Goal: Information Seeking & Learning: Learn about a topic

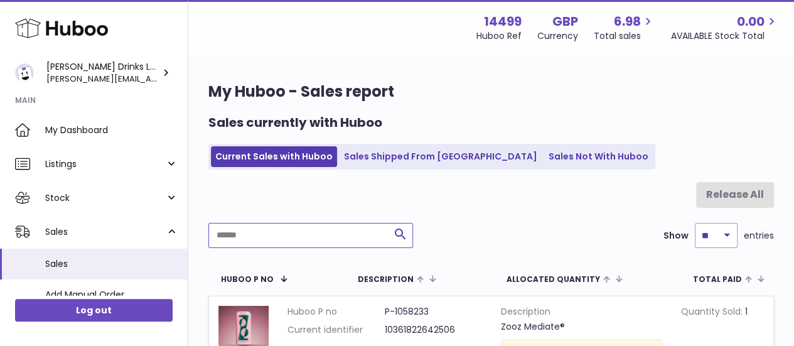
click at [249, 245] on input "text" at bounding box center [310, 235] width 205 height 25
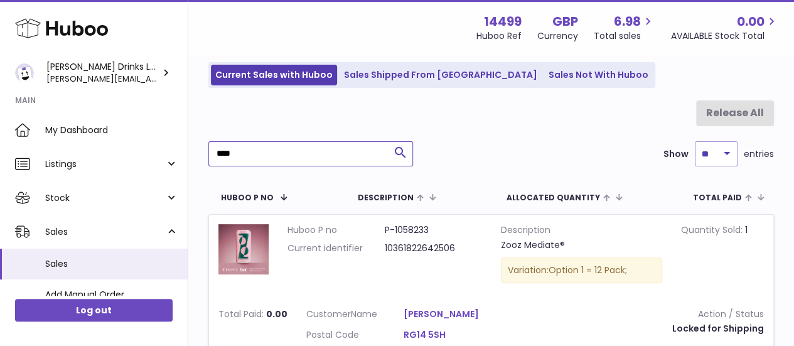
scroll to position [80, 0]
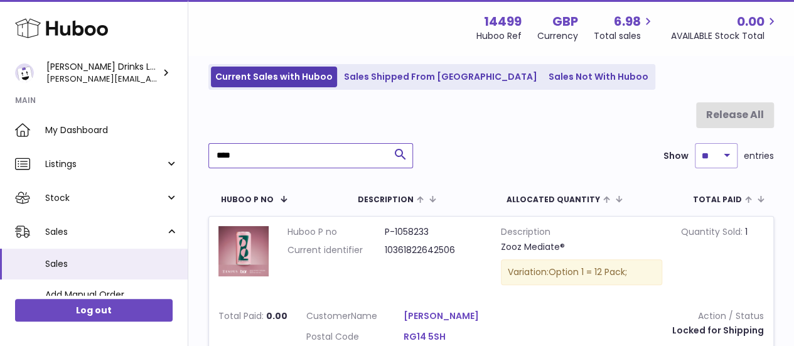
click at [343, 151] on input "****" at bounding box center [310, 155] width 205 height 25
type input "*"
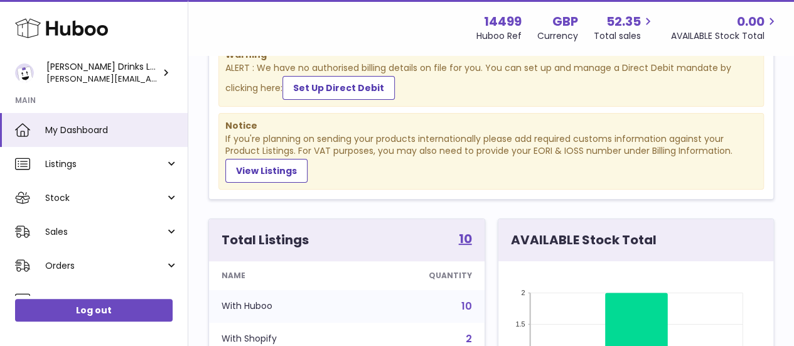
scroll to position [49, 0]
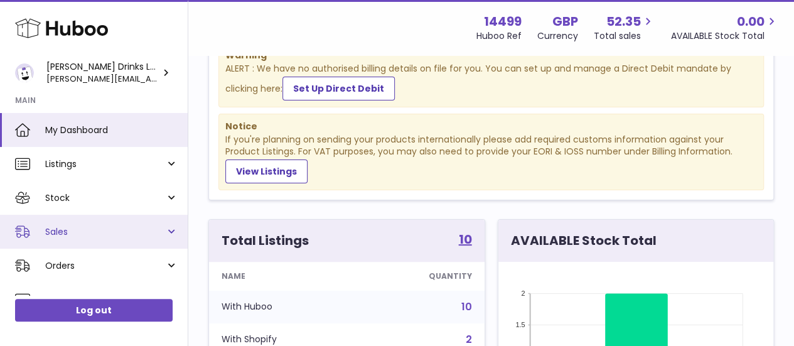
click at [175, 231] on link "Sales" at bounding box center [94, 232] width 188 height 34
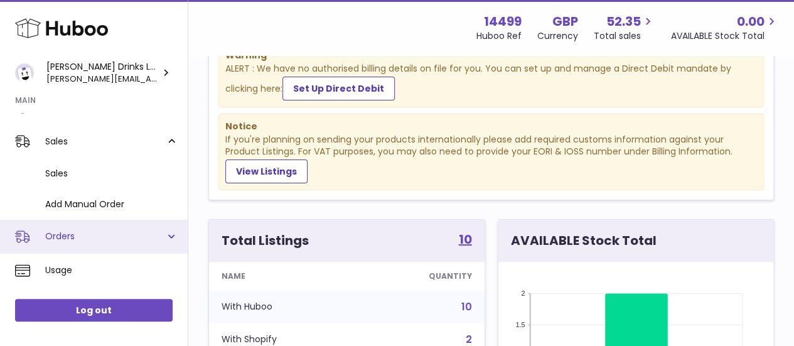
scroll to position [89, 0]
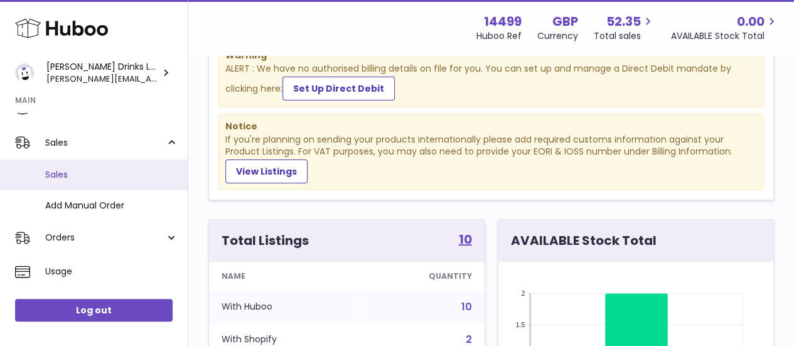
click at [90, 172] on span "Sales" at bounding box center [111, 175] width 133 height 12
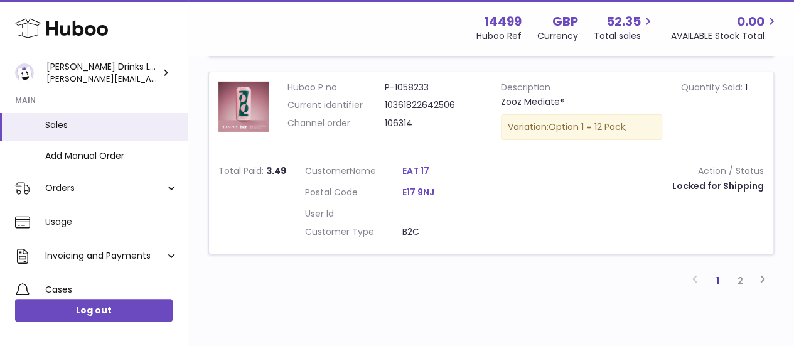
scroll to position [2099, 0]
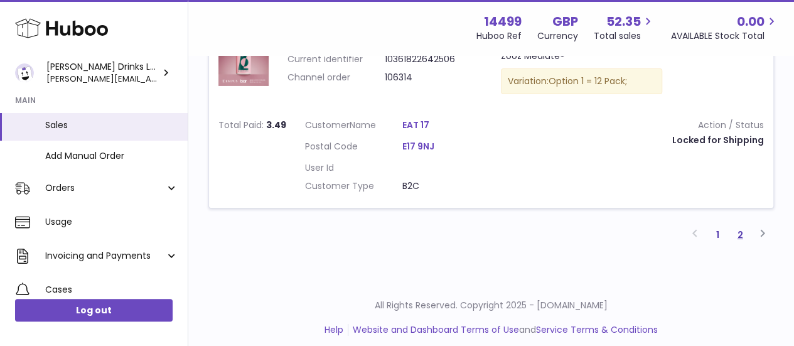
click at [738, 223] on link "2" at bounding box center [740, 234] width 23 height 23
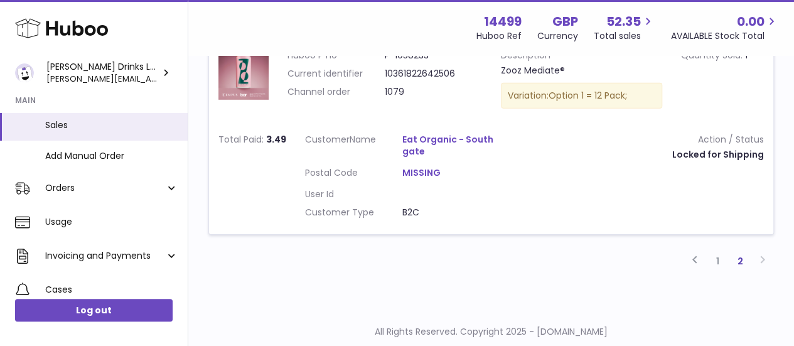
scroll to position [1878, 0]
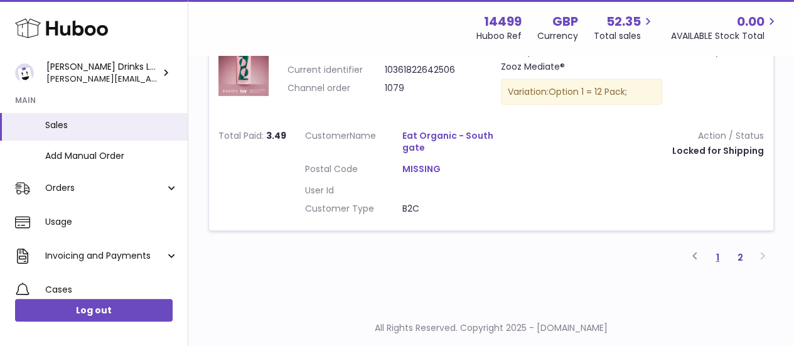
click at [713, 249] on link "1" at bounding box center [717, 257] width 23 height 23
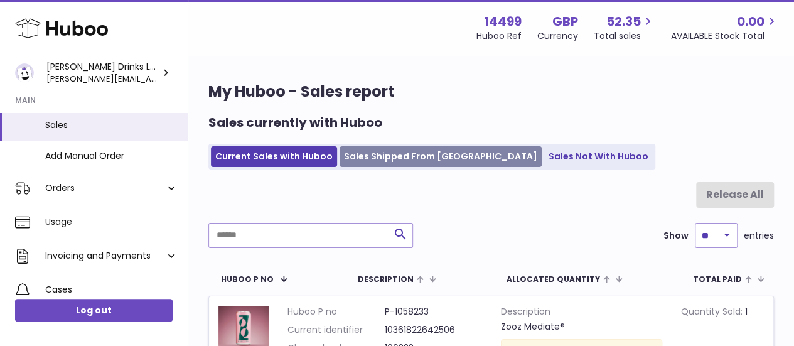
click at [412, 155] on link "Sales Shipped From [GEOGRAPHIC_DATA]" at bounding box center [441, 156] width 202 height 21
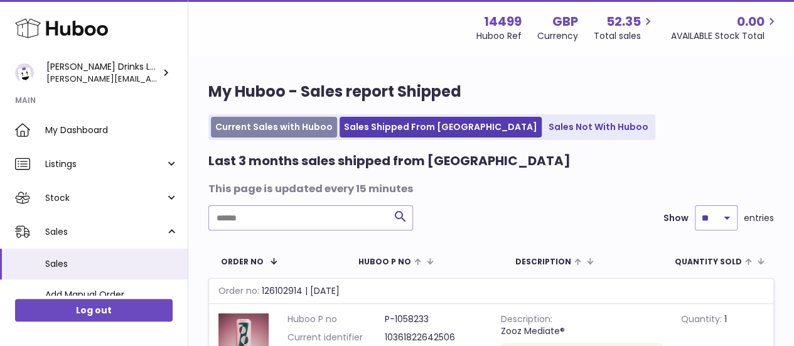
click at [254, 129] on link "Current Sales with Huboo" at bounding box center [274, 127] width 126 height 21
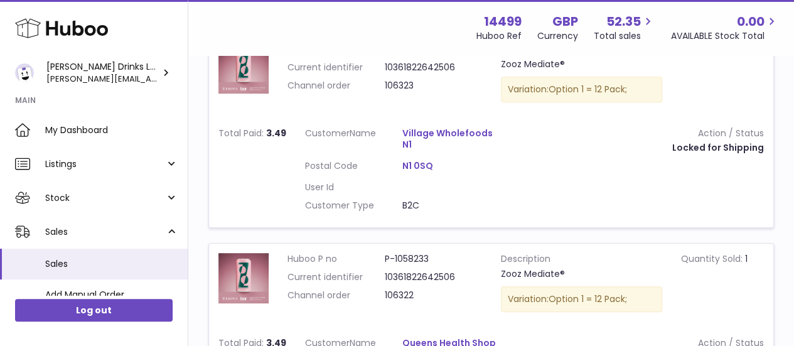
scroll to position [264, 0]
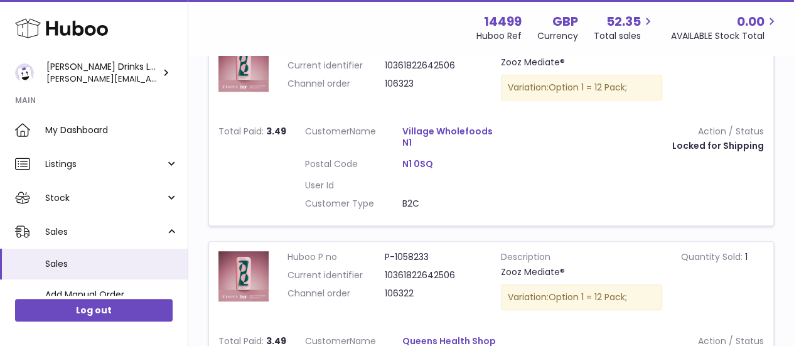
click at [434, 131] on link "Village Wholefoods N1" at bounding box center [450, 138] width 97 height 24
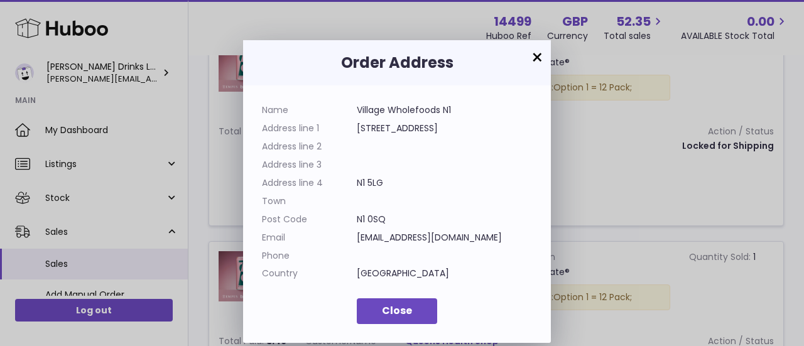
click at [537, 56] on button "×" at bounding box center [536, 57] width 15 height 15
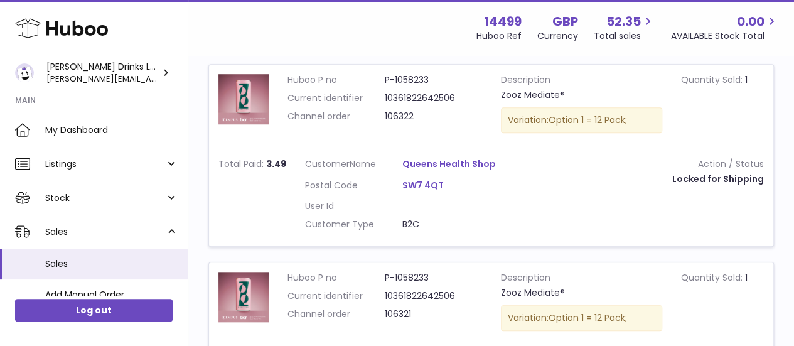
scroll to position [497, 0]
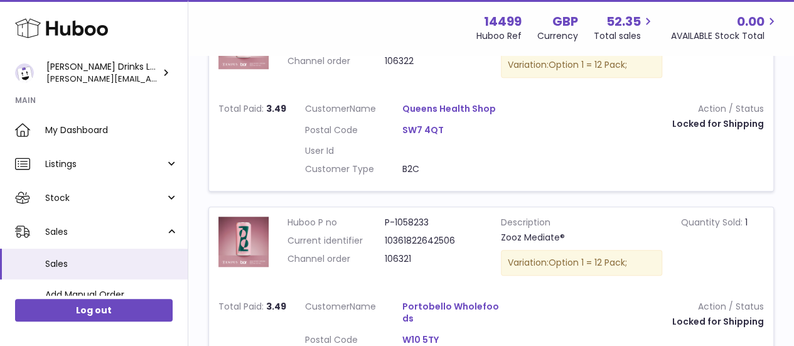
click at [460, 107] on link "Queens Health Shop" at bounding box center [450, 109] width 97 height 12
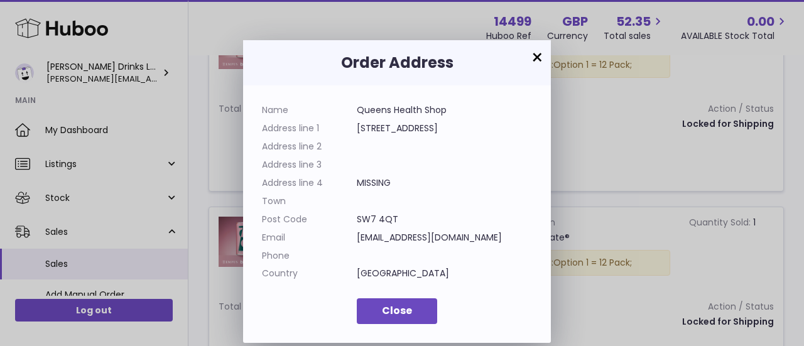
click at [535, 51] on button "×" at bounding box center [536, 57] width 15 height 15
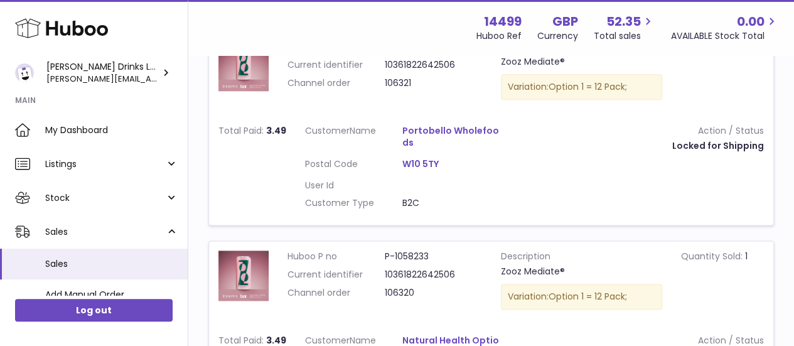
scroll to position [673, 0]
